Goal: Find specific page/section: Locate a particular part of the current website

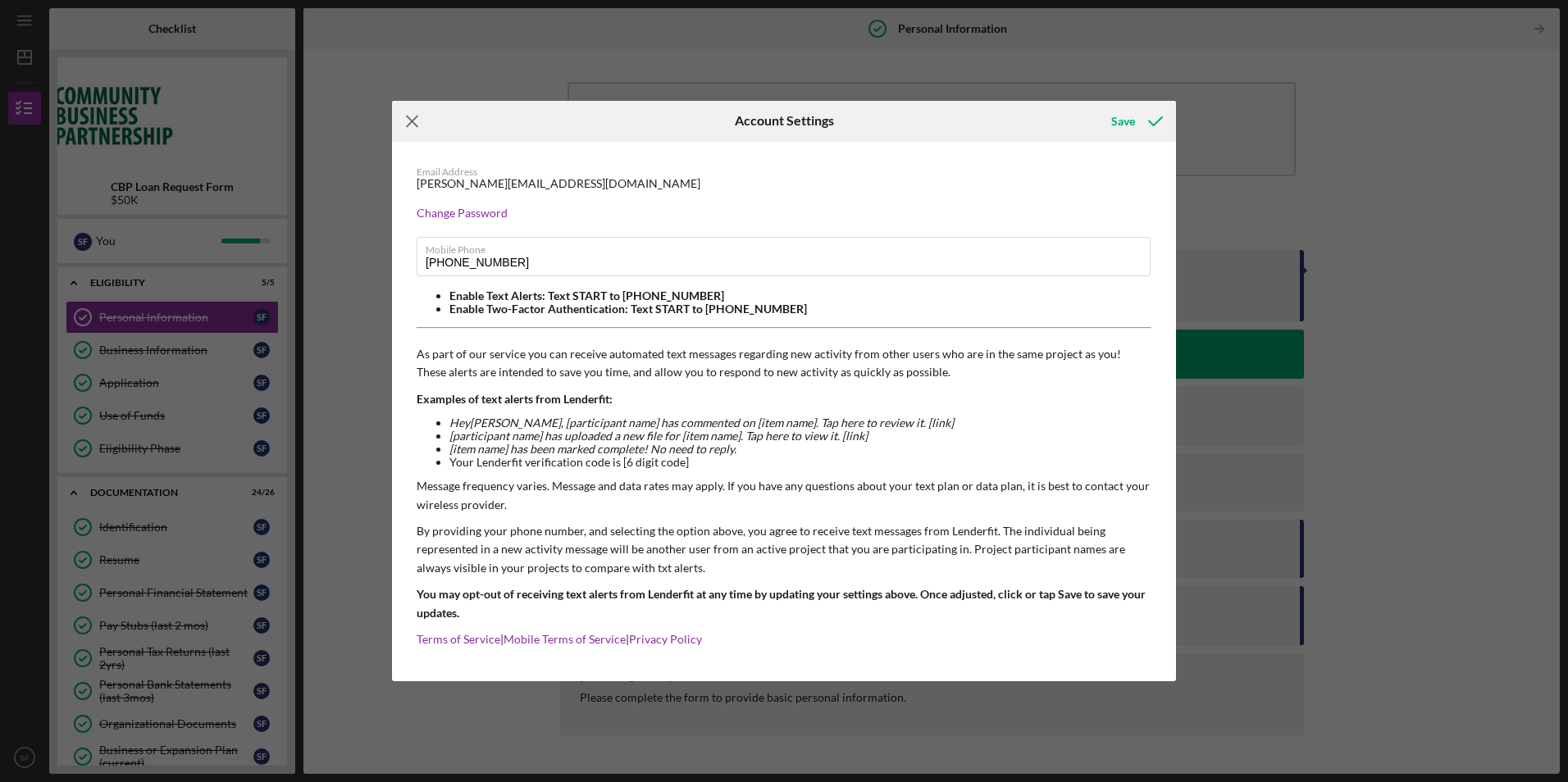
click at [412, 125] on icon "Icon/Menu Close" at bounding box center [412, 121] width 41 height 41
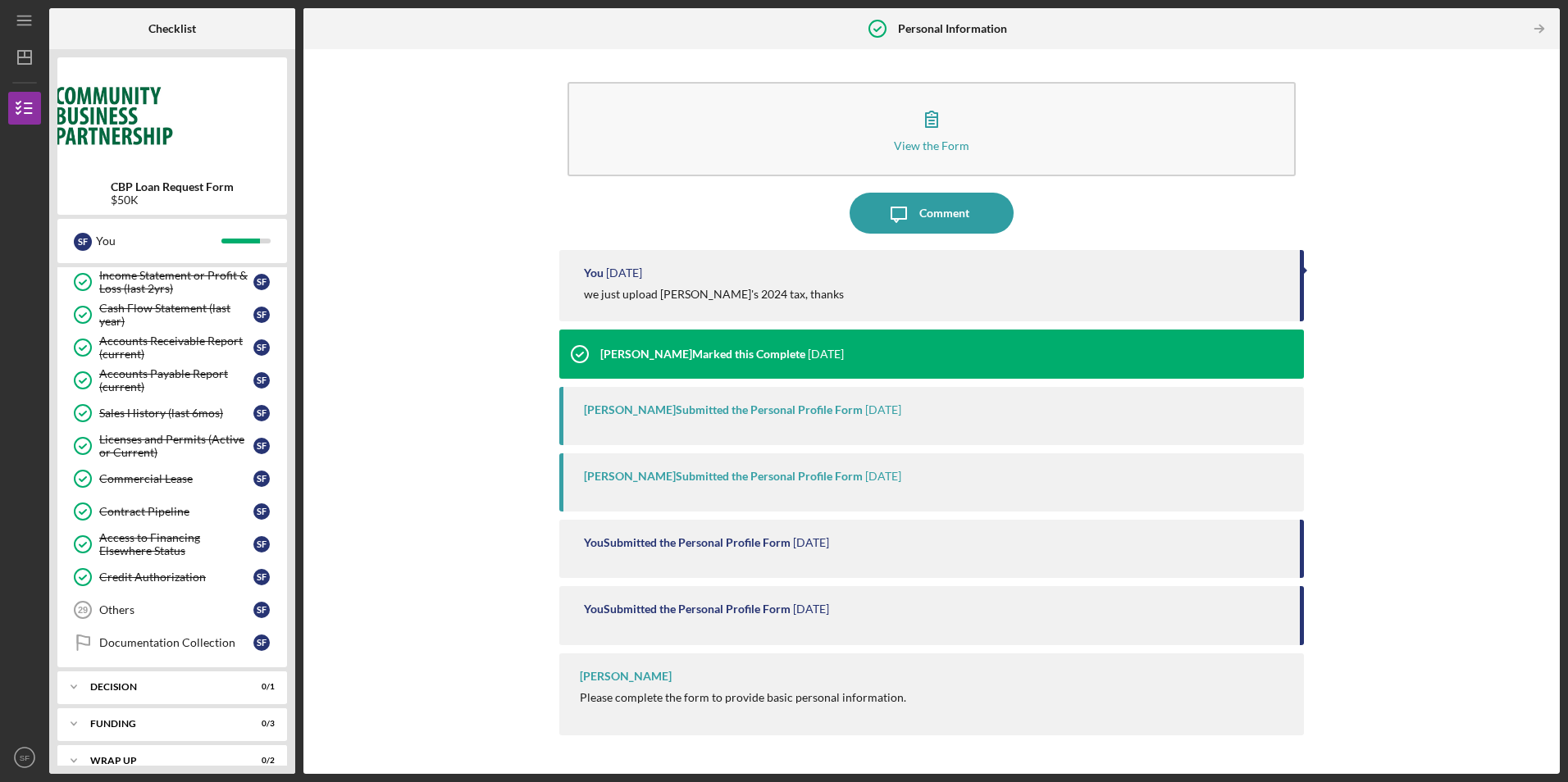
scroll to position [725, 0]
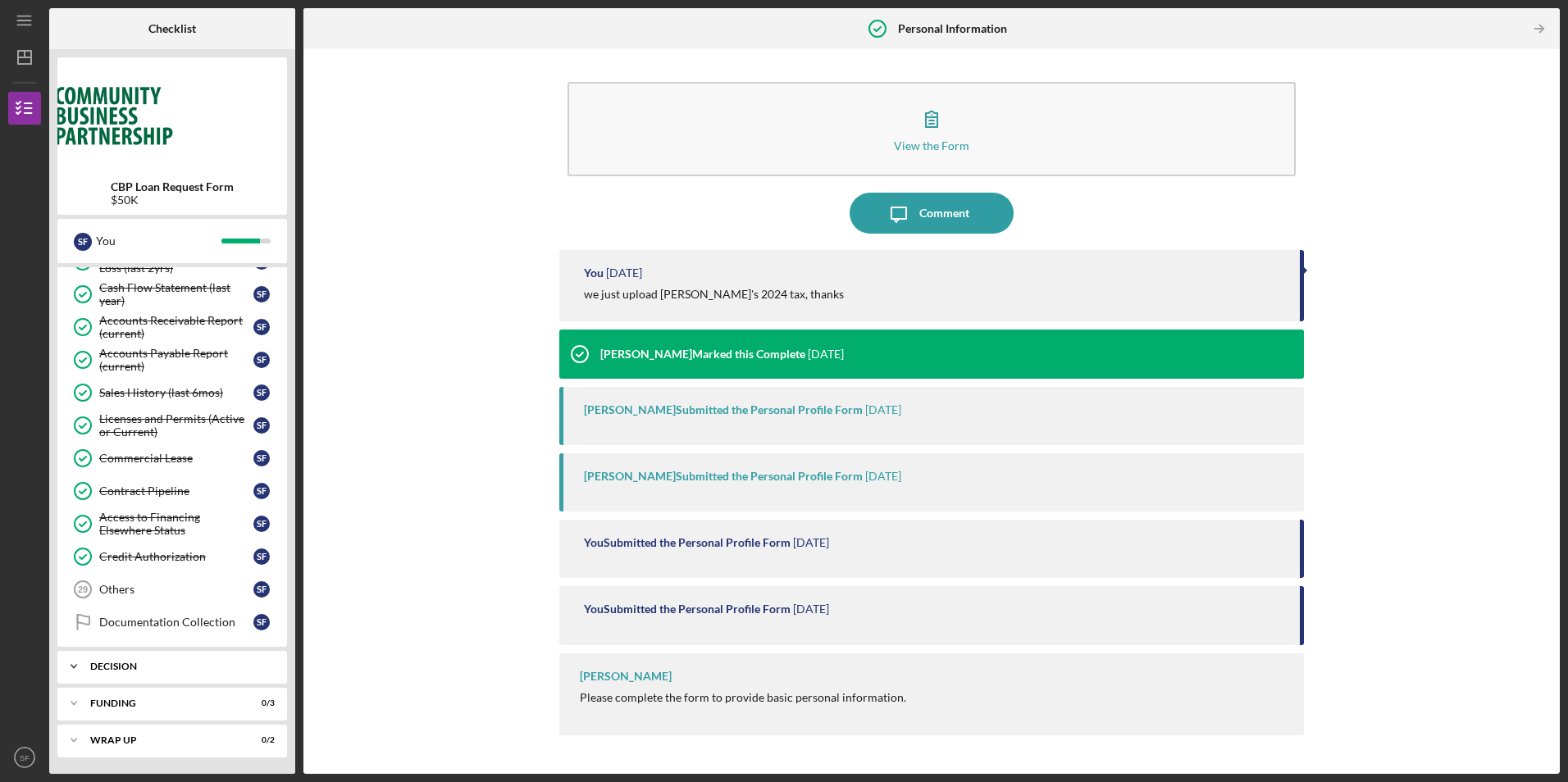
click at [154, 669] on div "Decision" at bounding box center [178, 667] width 176 height 10
click at [158, 703] on div "Decision" at bounding box center [175, 700] width 154 height 13
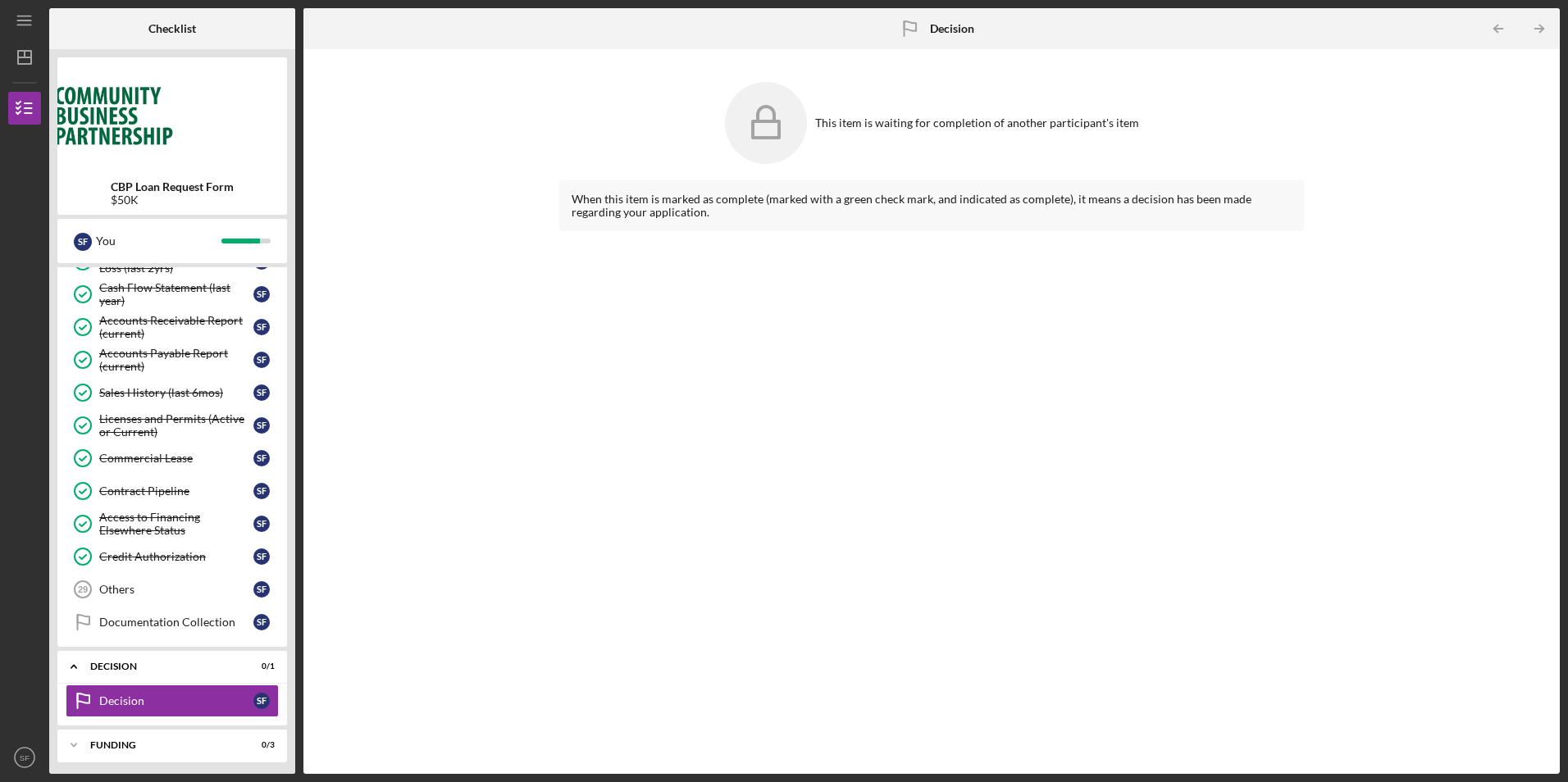
click at [543, 594] on div "This item is waiting for completion of another participant's item When this ite…" at bounding box center [932, 411] width 1240 height 709
